Goal: Navigation & Orientation: Find specific page/section

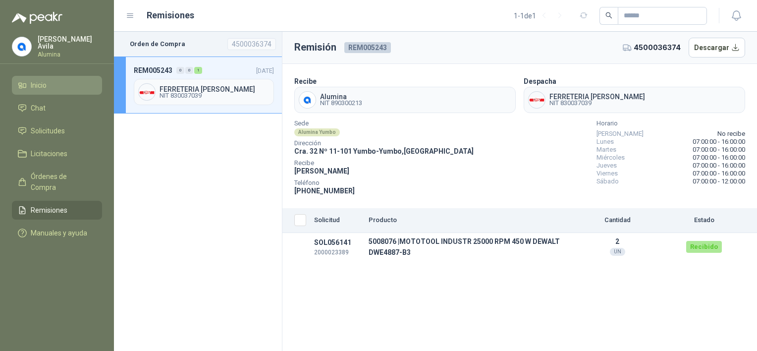
click at [48, 80] on li "Inicio" at bounding box center [57, 85] width 78 height 11
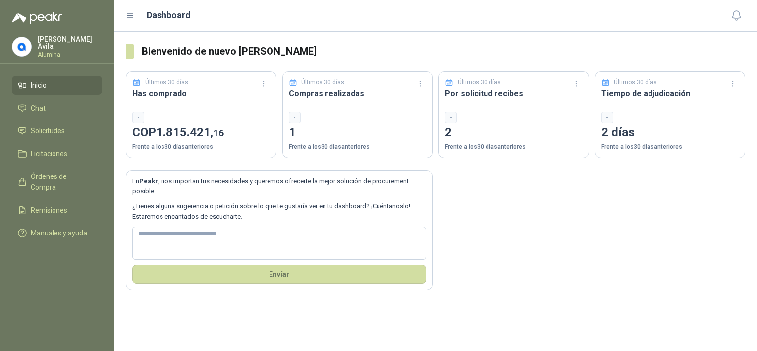
click at [127, 15] on icon at bounding box center [130, 15] width 9 height 9
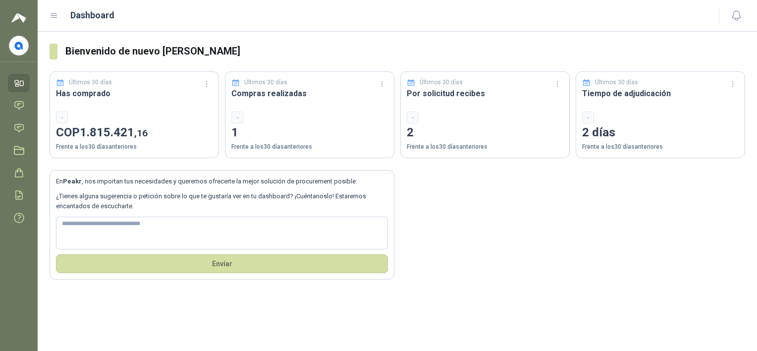
click at [52, 15] on icon at bounding box center [54, 15] width 9 height 9
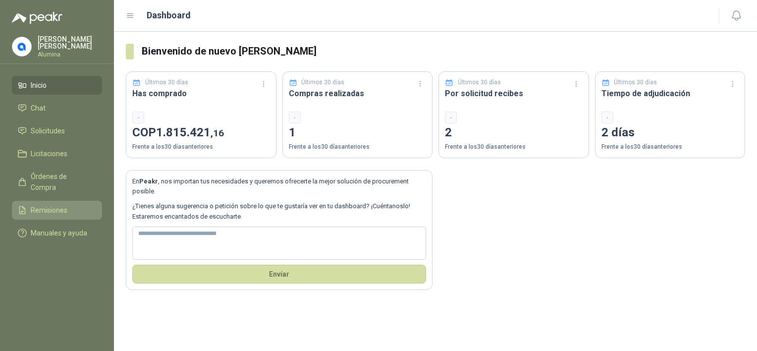
click at [49, 205] on span "Remisiones" at bounding box center [49, 210] width 37 height 11
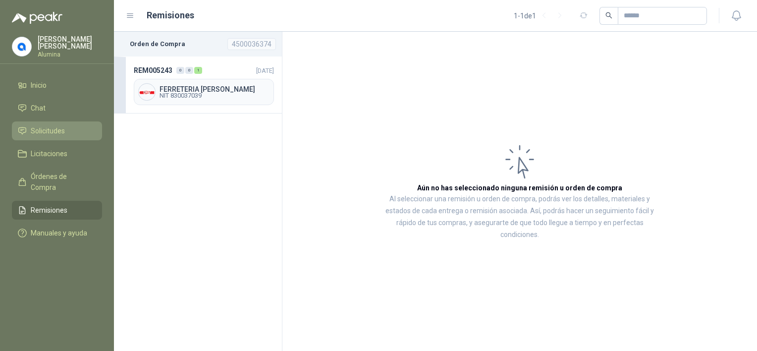
click at [55, 130] on span "Solicitudes" at bounding box center [48, 130] width 34 height 11
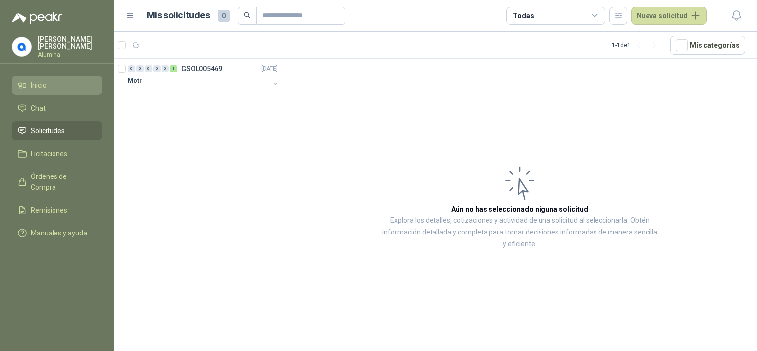
click at [31, 82] on span "Inicio" at bounding box center [39, 85] width 16 height 11
